Goal: Information Seeking & Learning: Learn about a topic

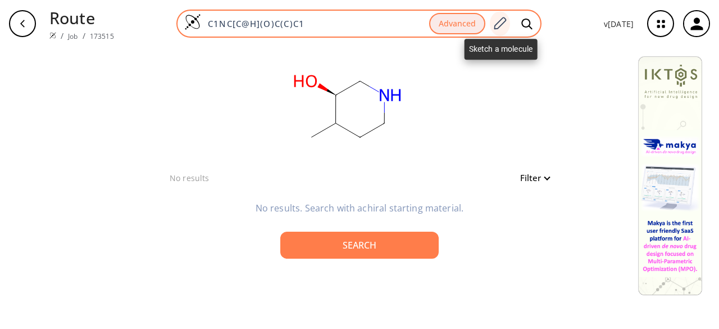
drag, startPoint x: 0, startPoint y: 0, endPoint x: 500, endPoint y: 21, distance: 500.0
click at [500, 21] on icon at bounding box center [499, 23] width 15 height 15
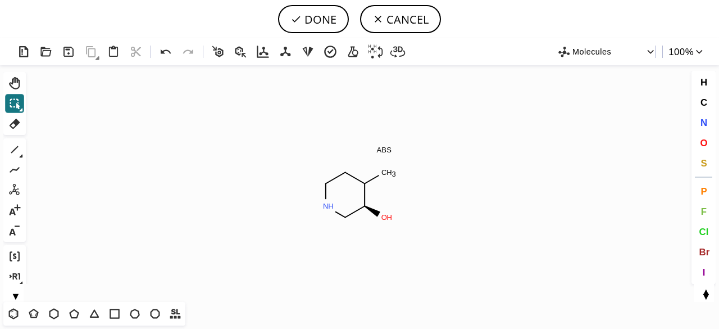
drag, startPoint x: 16, startPoint y: 104, endPoint x: 108, endPoint y: 120, distance: 93.5
click at [16, 103] on icon at bounding box center [14, 103] width 15 height 15
click at [12, 314] on icon at bounding box center [13, 313] width 15 height 15
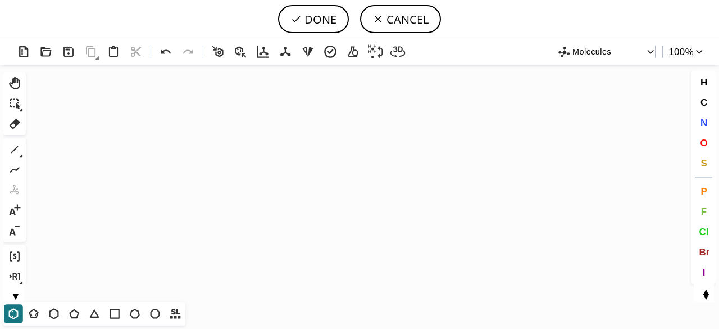
click at [347, 159] on icon "Created with [PERSON_NAME] 2.3.0" at bounding box center [359, 183] width 659 height 237
click at [16, 148] on icon at bounding box center [14, 149] width 15 height 15
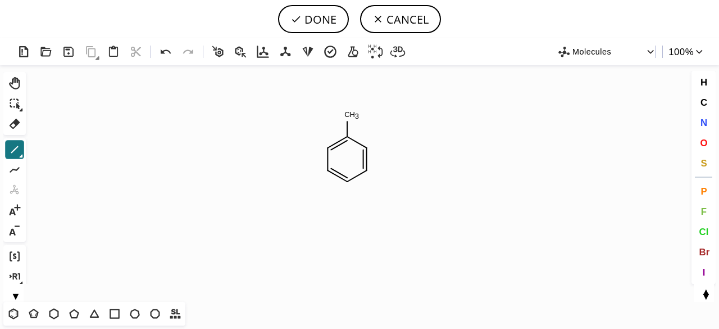
drag, startPoint x: 344, startPoint y: 140, endPoint x: 348, endPoint y: 123, distance: 17.4
drag, startPoint x: 350, startPoint y: 121, endPoint x: 371, endPoint y: 107, distance: 25.6
click at [704, 141] on span "O" at bounding box center [703, 142] width 7 height 11
click at [350, 116] on tspan "O" at bounding box center [350, 116] width 6 height 8
click at [15, 146] on icon at bounding box center [14, 149] width 15 height 15
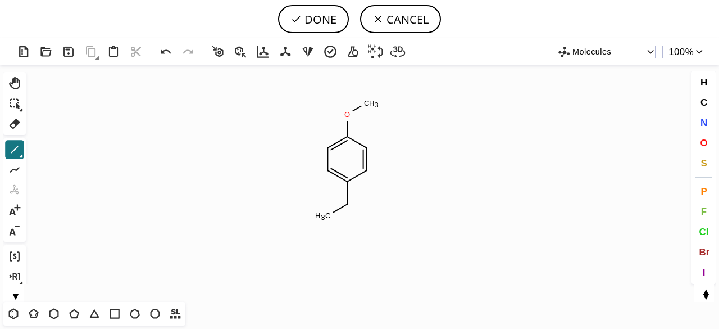
drag, startPoint x: 348, startPoint y: 206, endPoint x: 354, endPoint y: 208, distance: 6.3
drag, startPoint x: 350, startPoint y: 208, endPoint x: 349, endPoint y: 220, distance: 11.8
click at [704, 208] on span "F" at bounding box center [704, 211] width 6 height 11
click at [323, 222] on tspan "F" at bounding box center [322, 222] width 4 height 8
click at [346, 231] on tspan "F" at bounding box center [345, 231] width 4 height 8
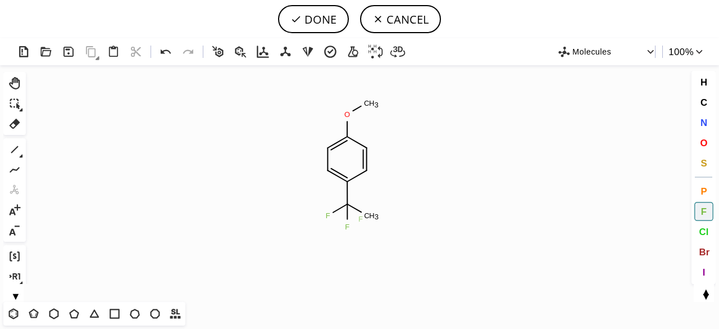
click at [361, 219] on tspan "F" at bounding box center [361, 219] width 4 height 8
click at [305, 17] on button "DONE" at bounding box center [313, 19] width 71 height 28
type input "C1C=C(C(F)(F)F)C=CC=1OC"
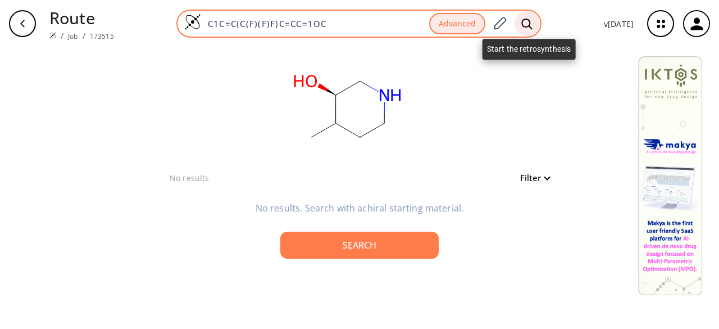
click at [532, 24] on icon at bounding box center [526, 23] width 11 height 11
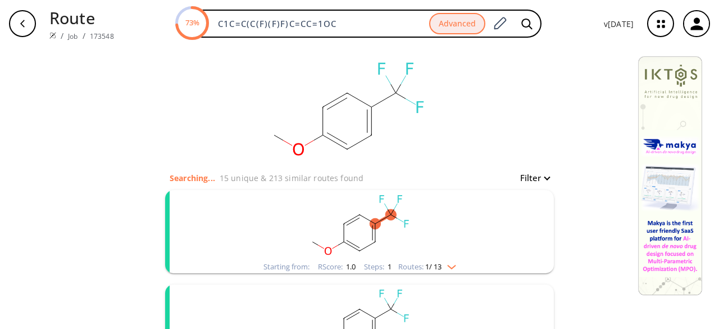
scroll to position [112, 0]
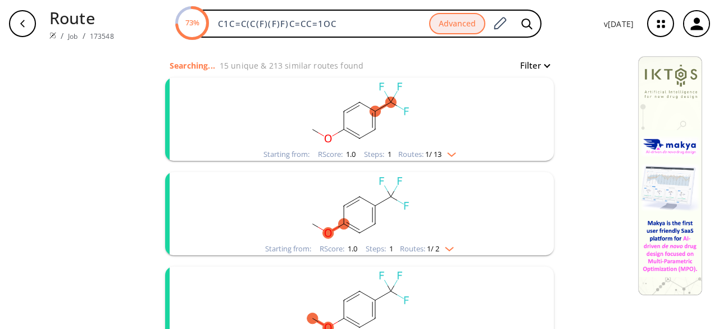
click at [396, 146] on rect "clusters" at bounding box center [360, 113] width 292 height 70
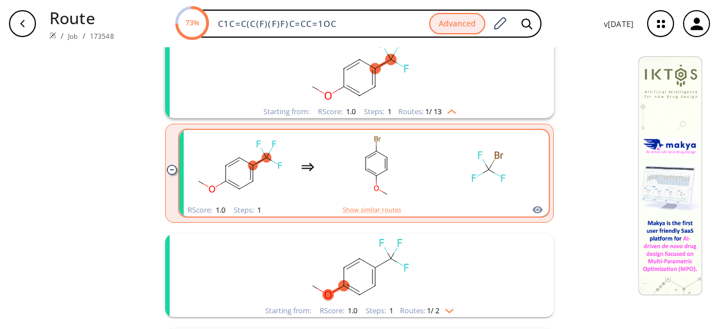
scroll to position [169, 0]
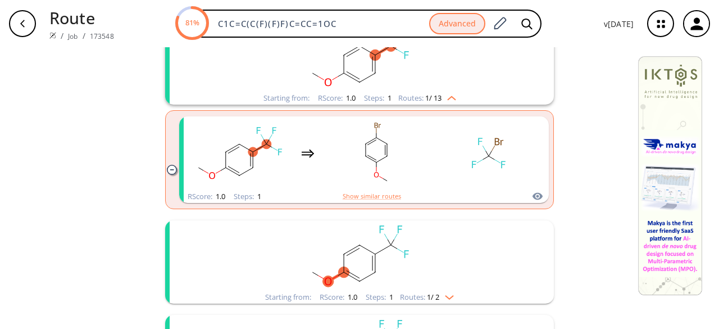
click at [403, 270] on rect "clusters" at bounding box center [360, 255] width 292 height 70
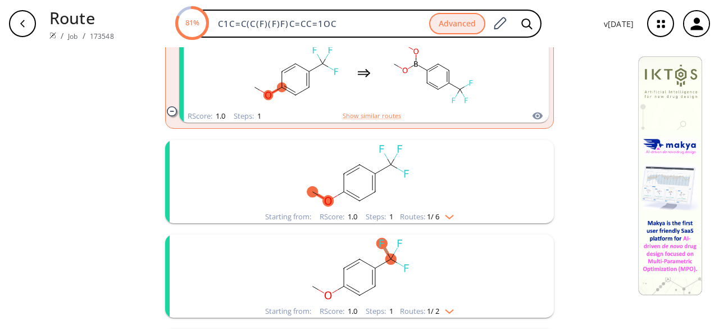
scroll to position [450, 0]
click at [411, 197] on rect "clusters" at bounding box center [360, 173] width 292 height 70
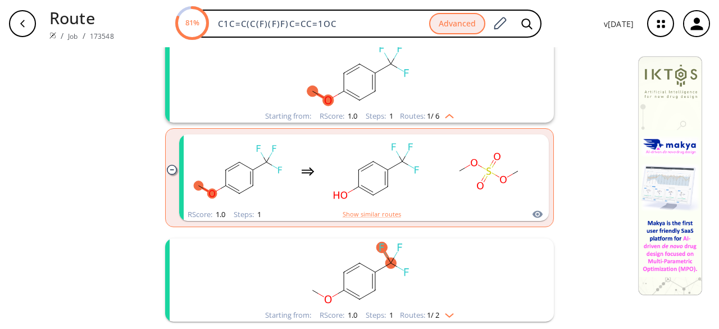
scroll to position [562, 0]
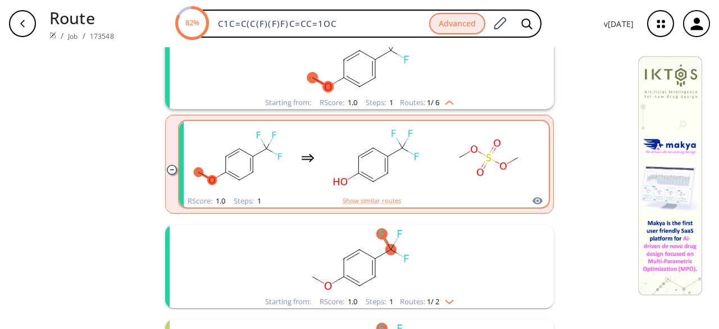
click at [412, 180] on rect "clusters" at bounding box center [376, 158] width 101 height 70
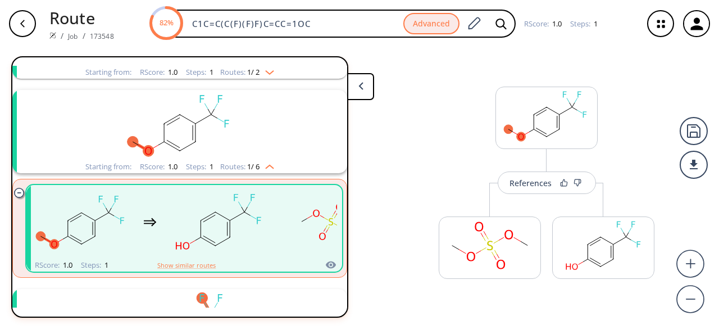
scroll to position [214, 0]
click at [550, 184] on button "References" at bounding box center [547, 182] width 98 height 22
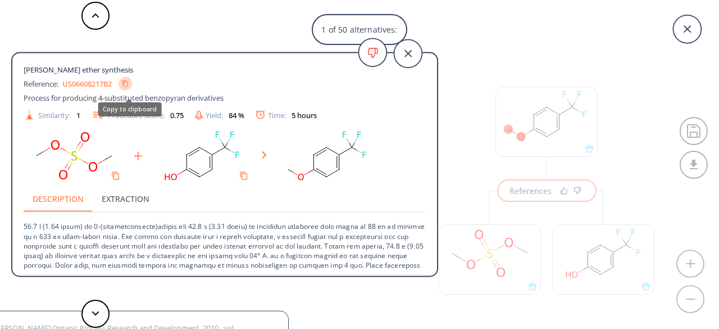
click at [129, 85] on icon "Copy to clipboard" at bounding box center [125, 83] width 7 height 7
click at [155, 141] on rect at bounding box center [202, 156] width 101 height 57
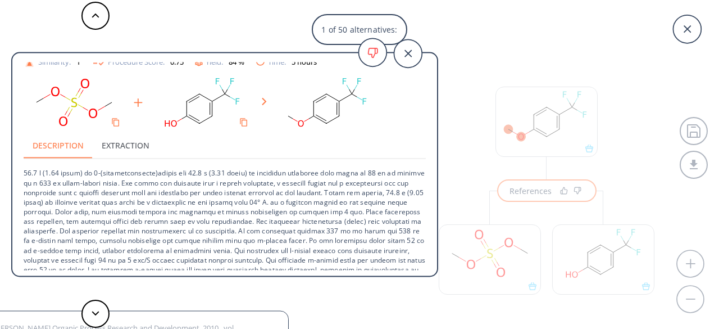
scroll to position [88, 0]
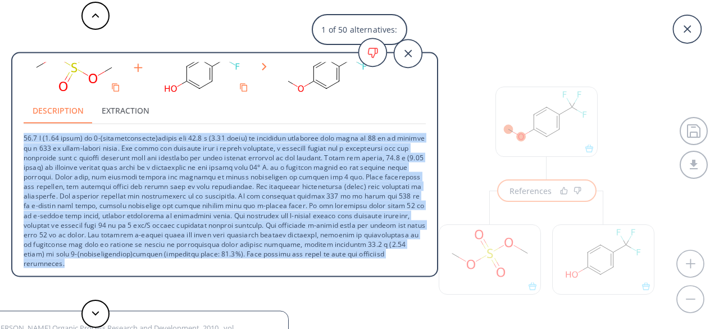
drag, startPoint x: 25, startPoint y: 137, endPoint x: 273, endPoint y: 264, distance: 278.5
click at [273, 264] on p at bounding box center [225, 196] width 402 height 144
copy p "99.0 l (2.21 ipsum) do 3-(sitametconsecte)adipis eli 32.5 s (0.58 doeiu) te inc…"
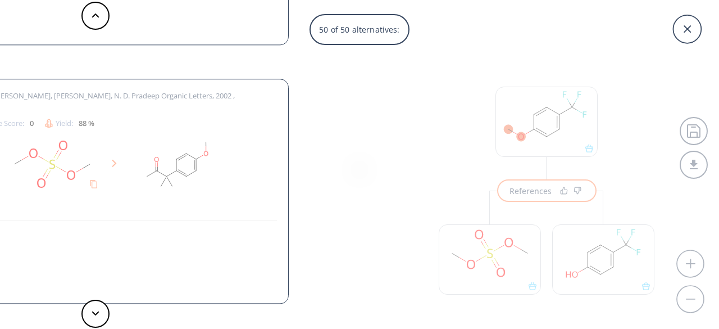
scroll to position [0, 0]
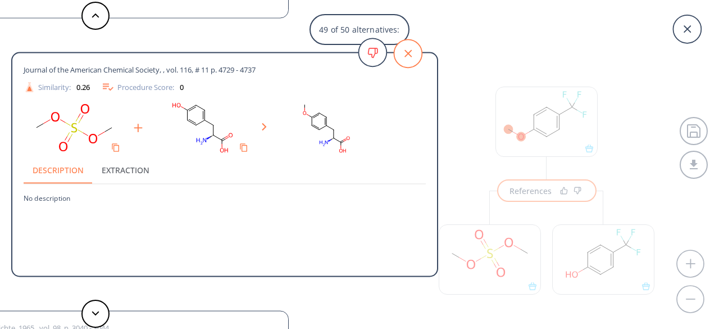
click at [421, 56] on icon at bounding box center [408, 53] width 28 height 28
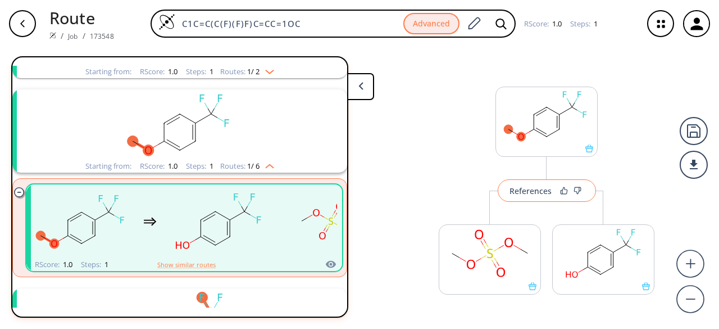
click at [541, 194] on div "References" at bounding box center [531, 190] width 42 height 7
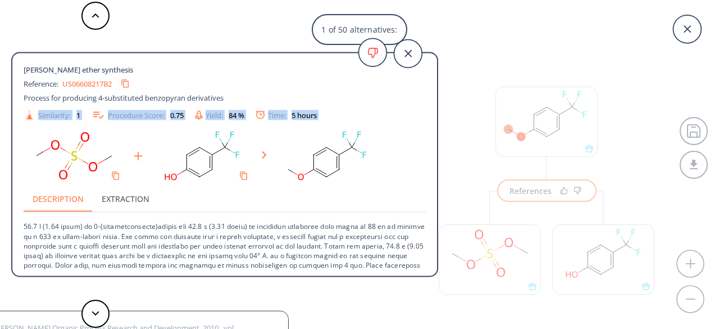
drag, startPoint x: 23, startPoint y: 117, endPoint x: 27, endPoint y: 142, distance: 25.6
click at [27, 144] on div "[PERSON_NAME] ether synthesis Reference: US06608217B2 Process for producing 4-s…" at bounding box center [224, 166] width 425 height 208
click at [271, 129] on div at bounding box center [225, 156] width 402 height 57
